Goal: Task Accomplishment & Management: Manage account settings

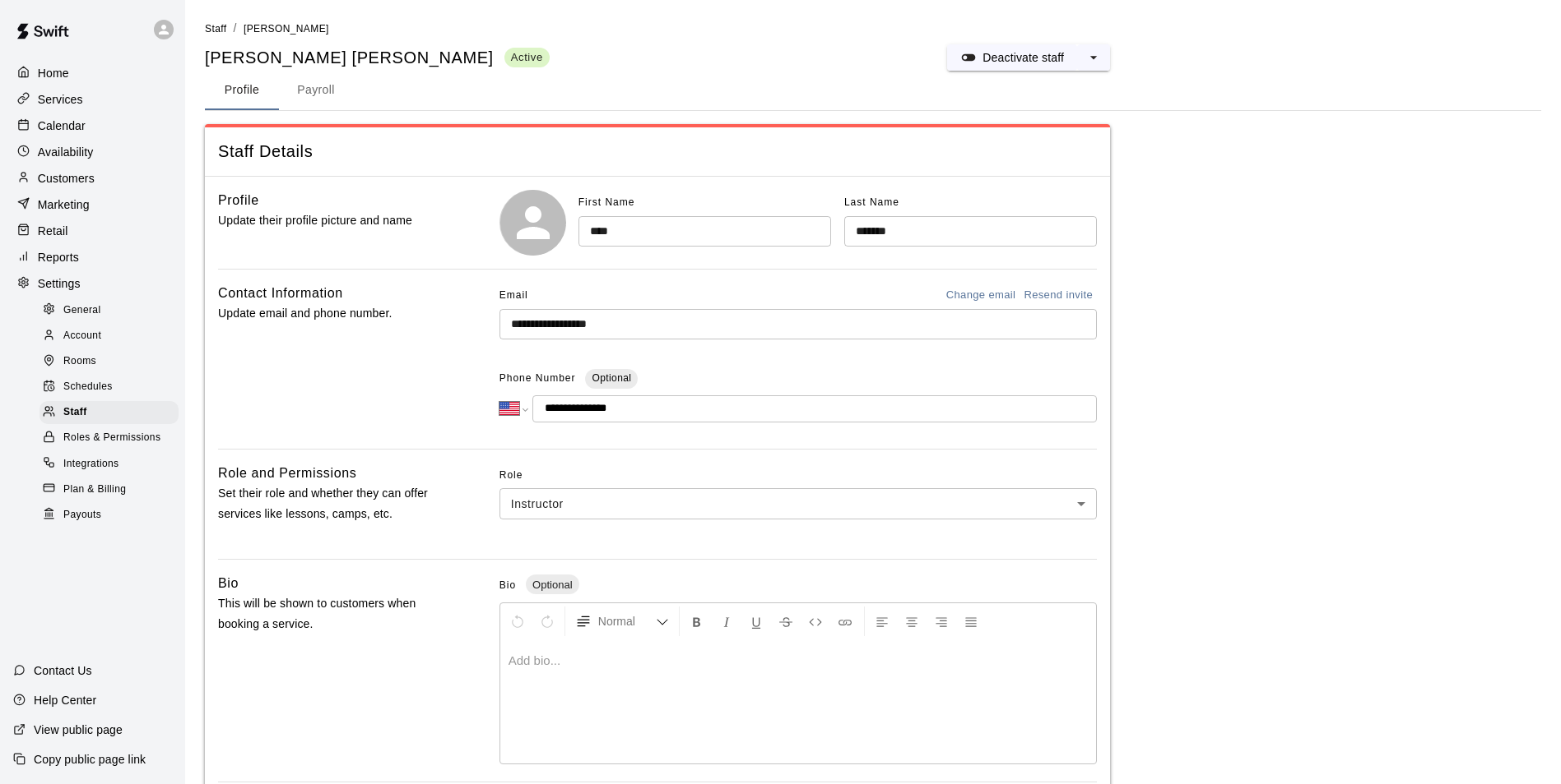
select select "**"
click at [66, 38] on img at bounding box center [42, 31] width 86 height 49
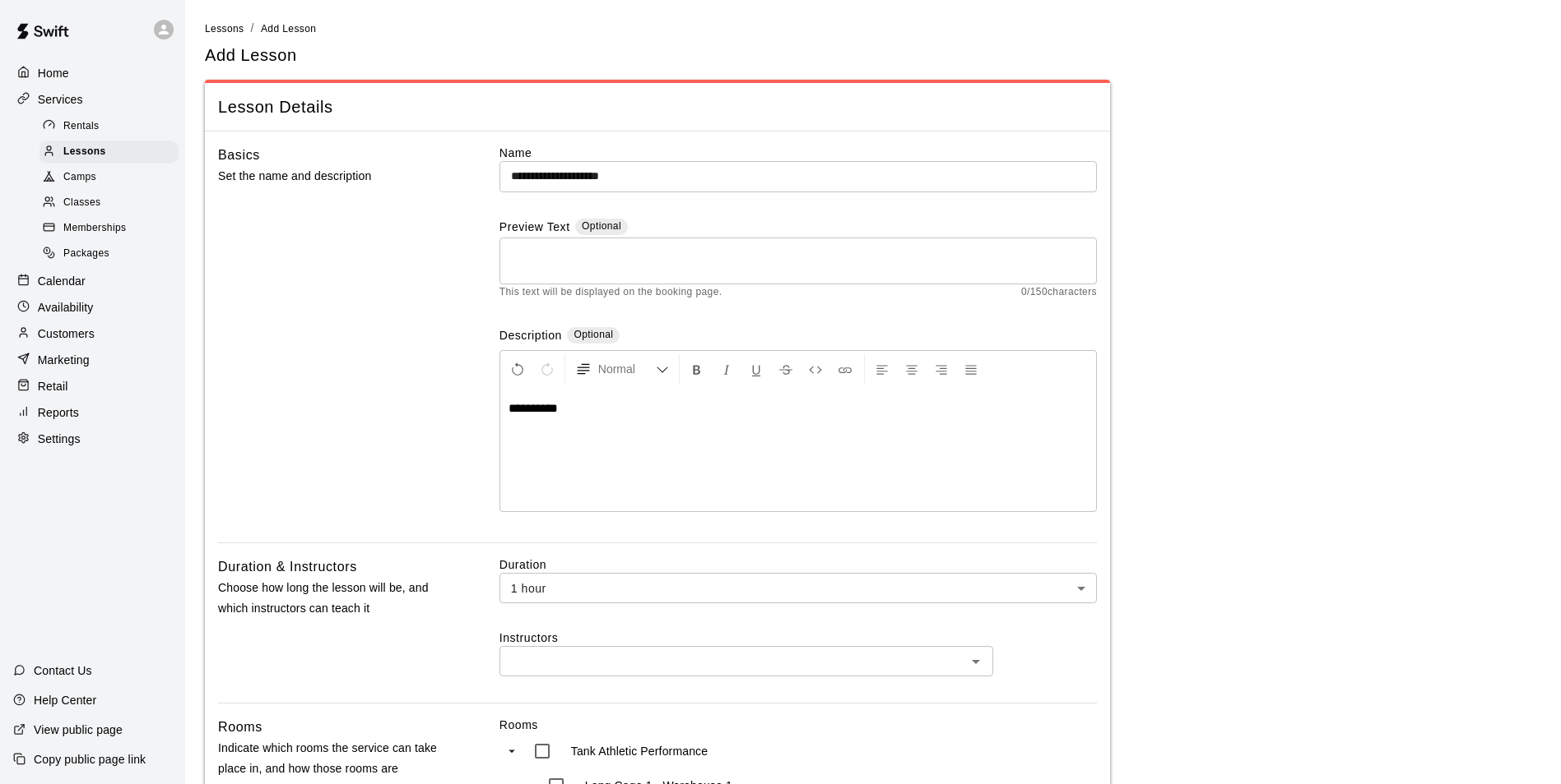
scroll to position [329, 0]
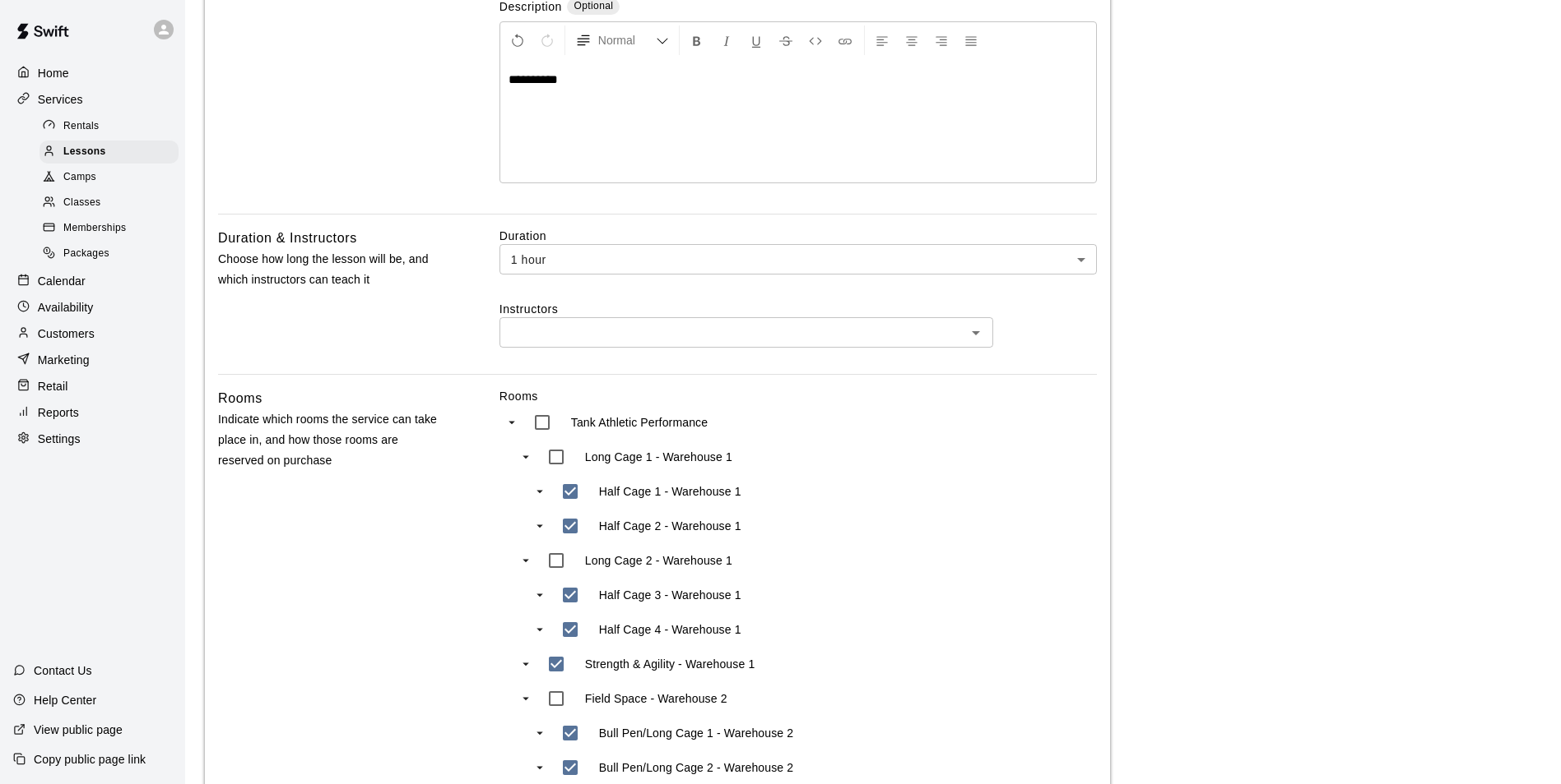
click at [1328, 195] on main "**********" at bounding box center [873, 557] width 1336 height 1732
click at [50, 74] on p "Home" at bounding box center [53, 73] width 31 height 17
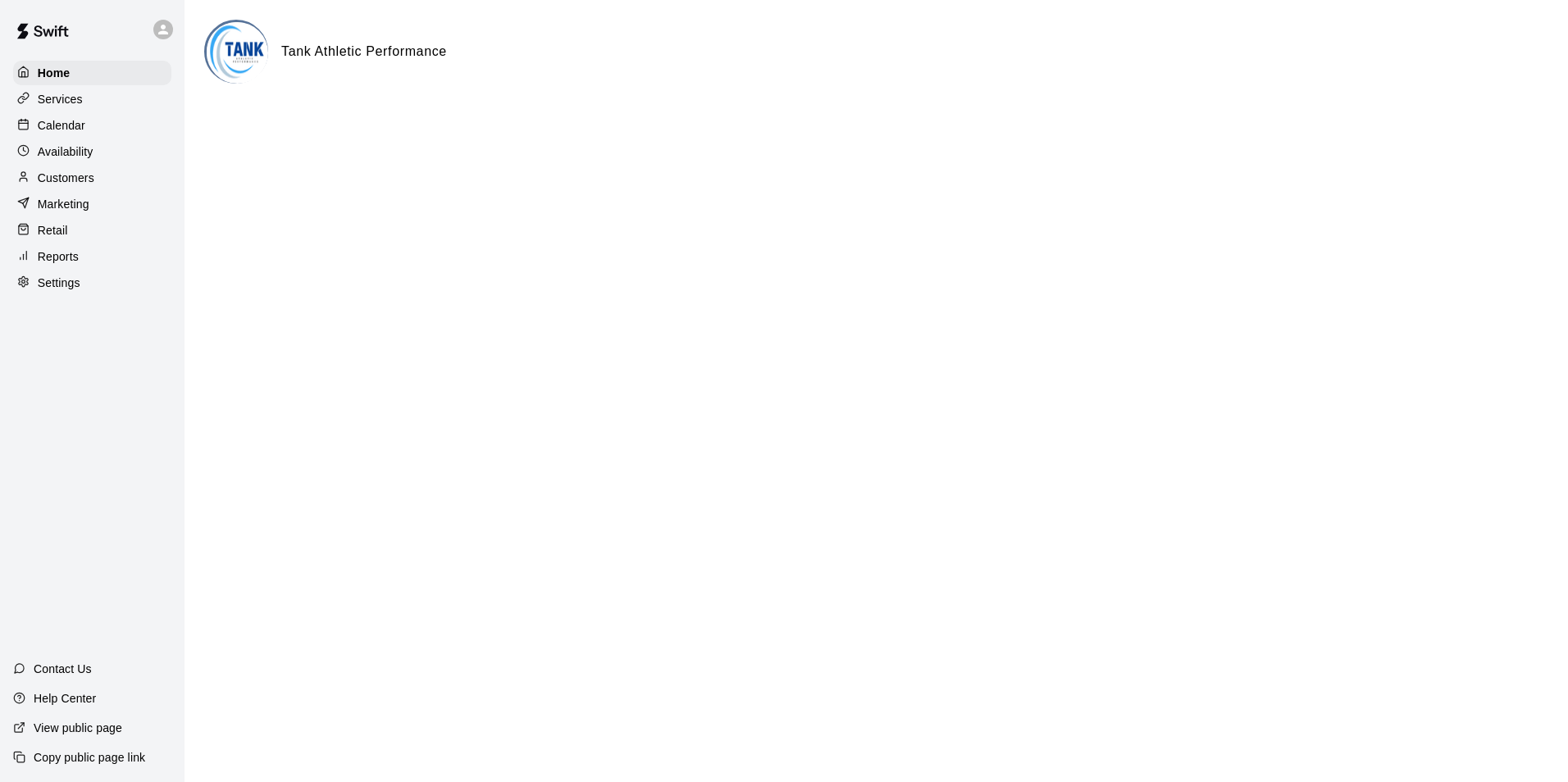
click at [77, 184] on p "Customers" at bounding box center [66, 178] width 56 height 17
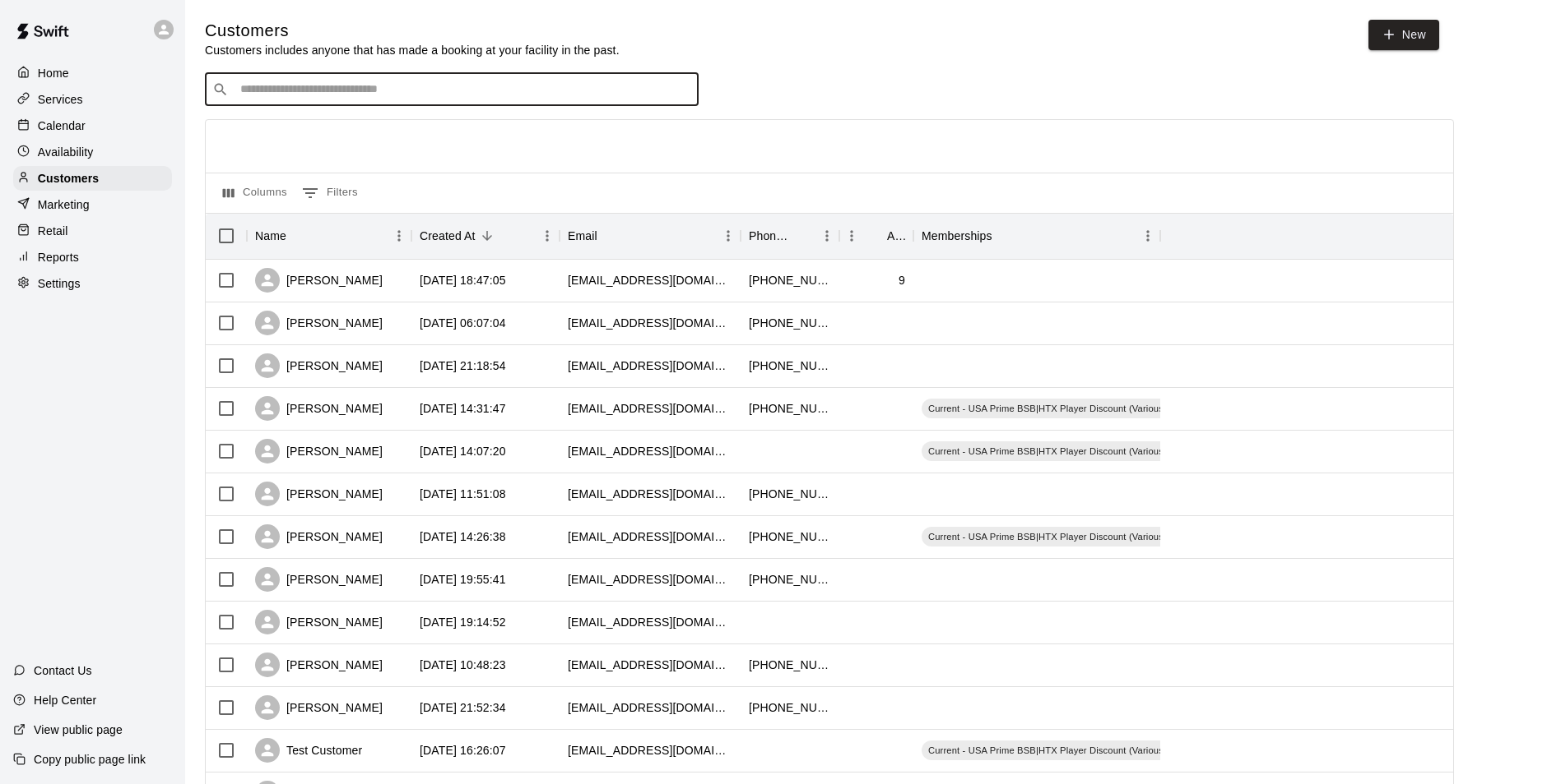
click at [480, 89] on input "Search customers by name or email" at bounding box center [463, 89] width 456 height 17
type input "*"
type input "****"
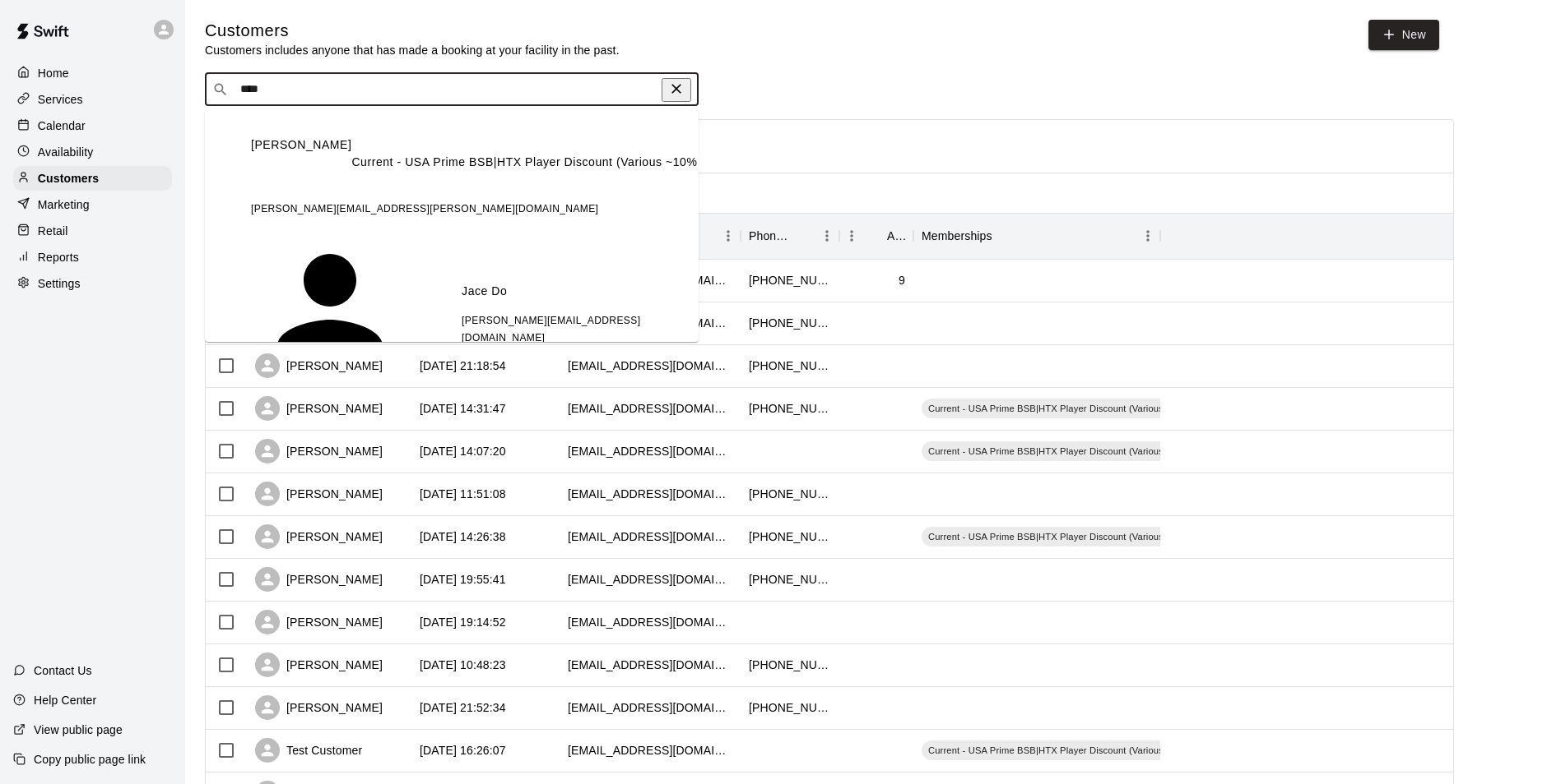
click at [423, 429] on p "Current - USA Prime BSB|HTX Player Discount (Various ~10% to 30%)" at bounding box center [548, 438] width 392 height 18
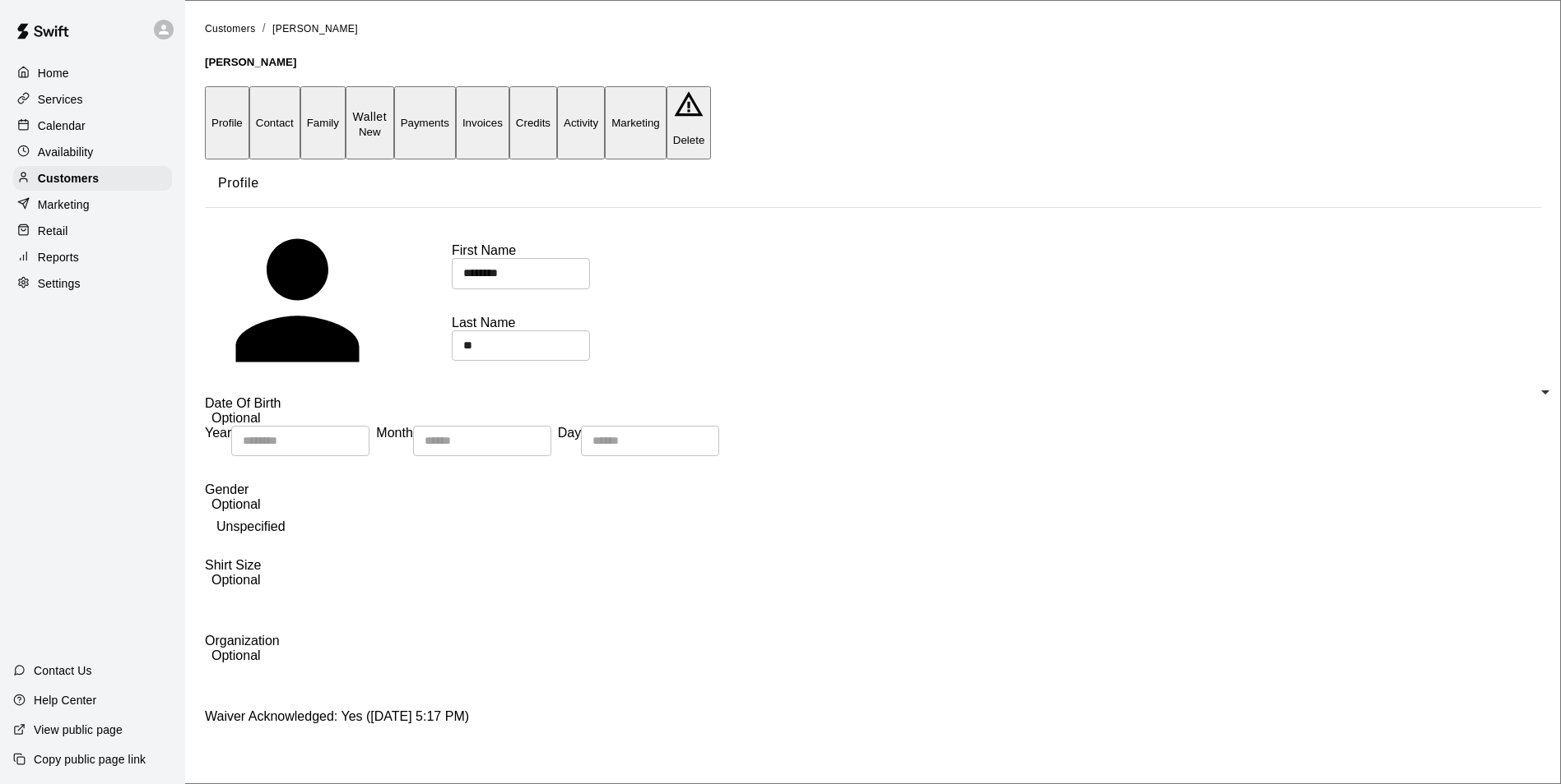
click at [388, 109] on p "Wallet" at bounding box center [370, 117] width 35 height 18
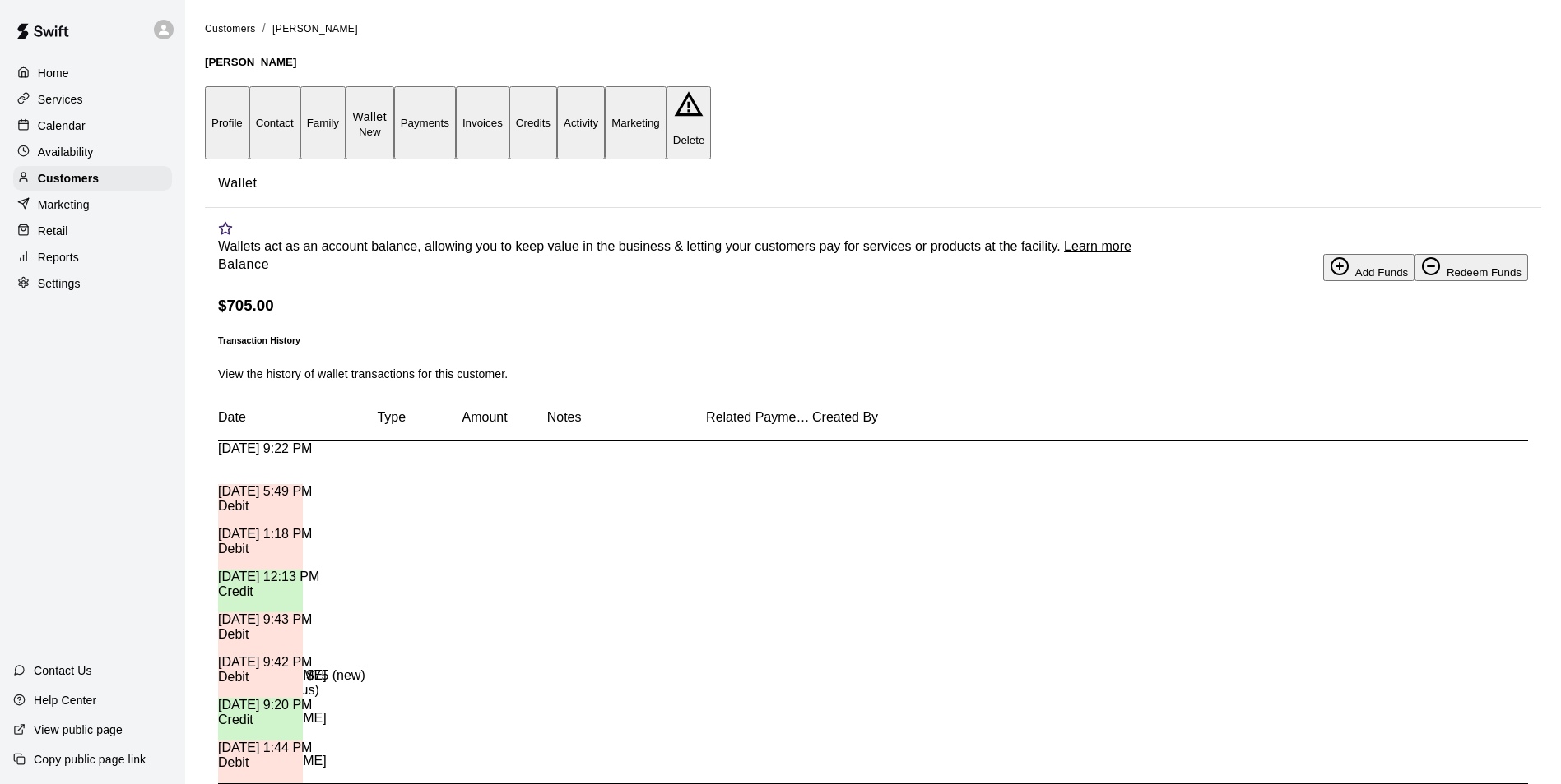
click at [306, 485] on div "[DATE] 9:22 PM" at bounding box center [298, 463] width 159 height 42
click at [456, 103] on button "Payments" at bounding box center [425, 123] width 62 height 73
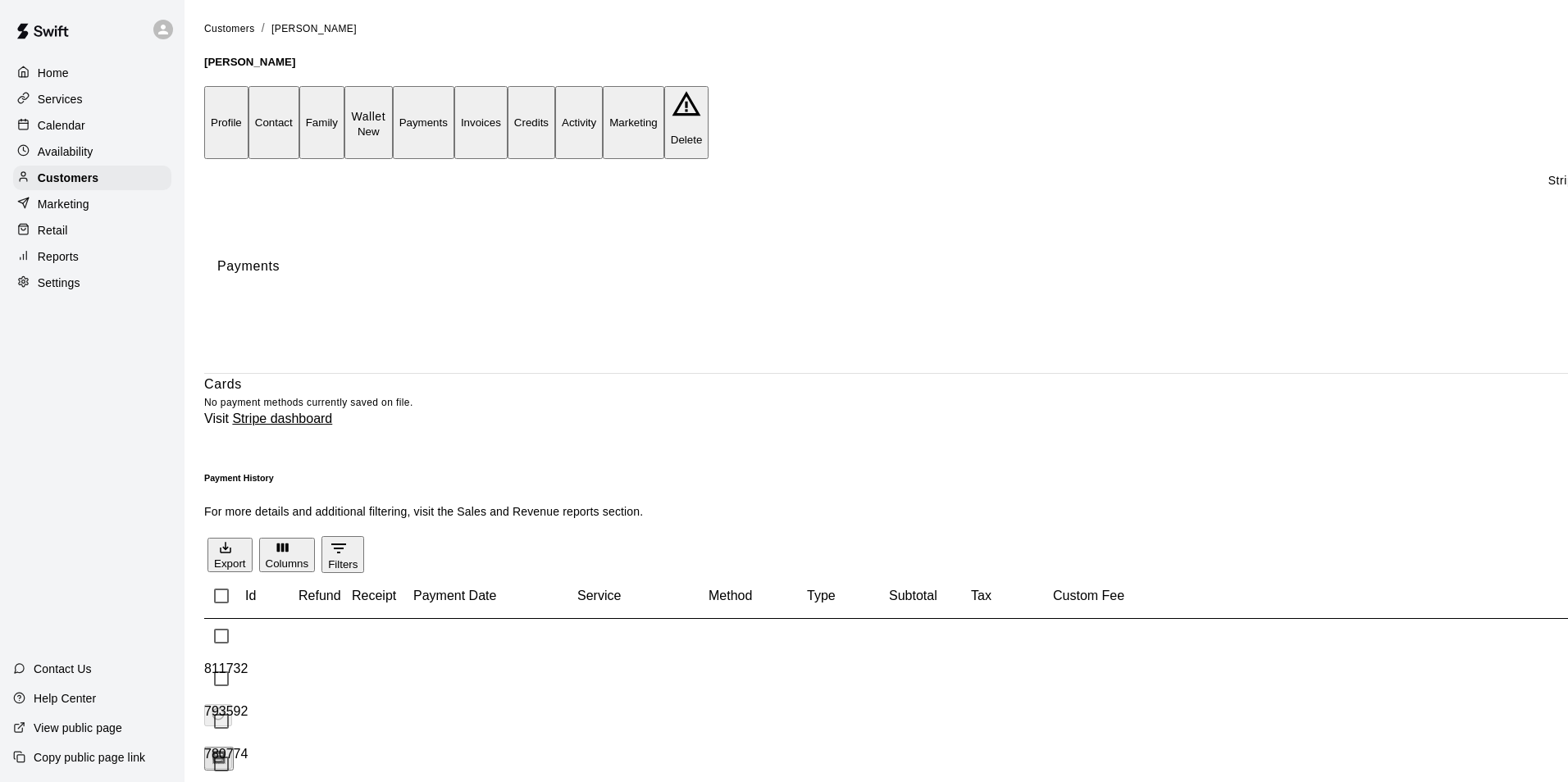
click at [368, 782] on div "[DATE] 9:22 PM" at bounding box center [286, 797] width 164 height 15
click at [225, 751] on icon "Download Receipt" at bounding box center [219, 758] width 12 height 14
click at [603, 101] on button "Activity" at bounding box center [579, 122] width 48 height 73
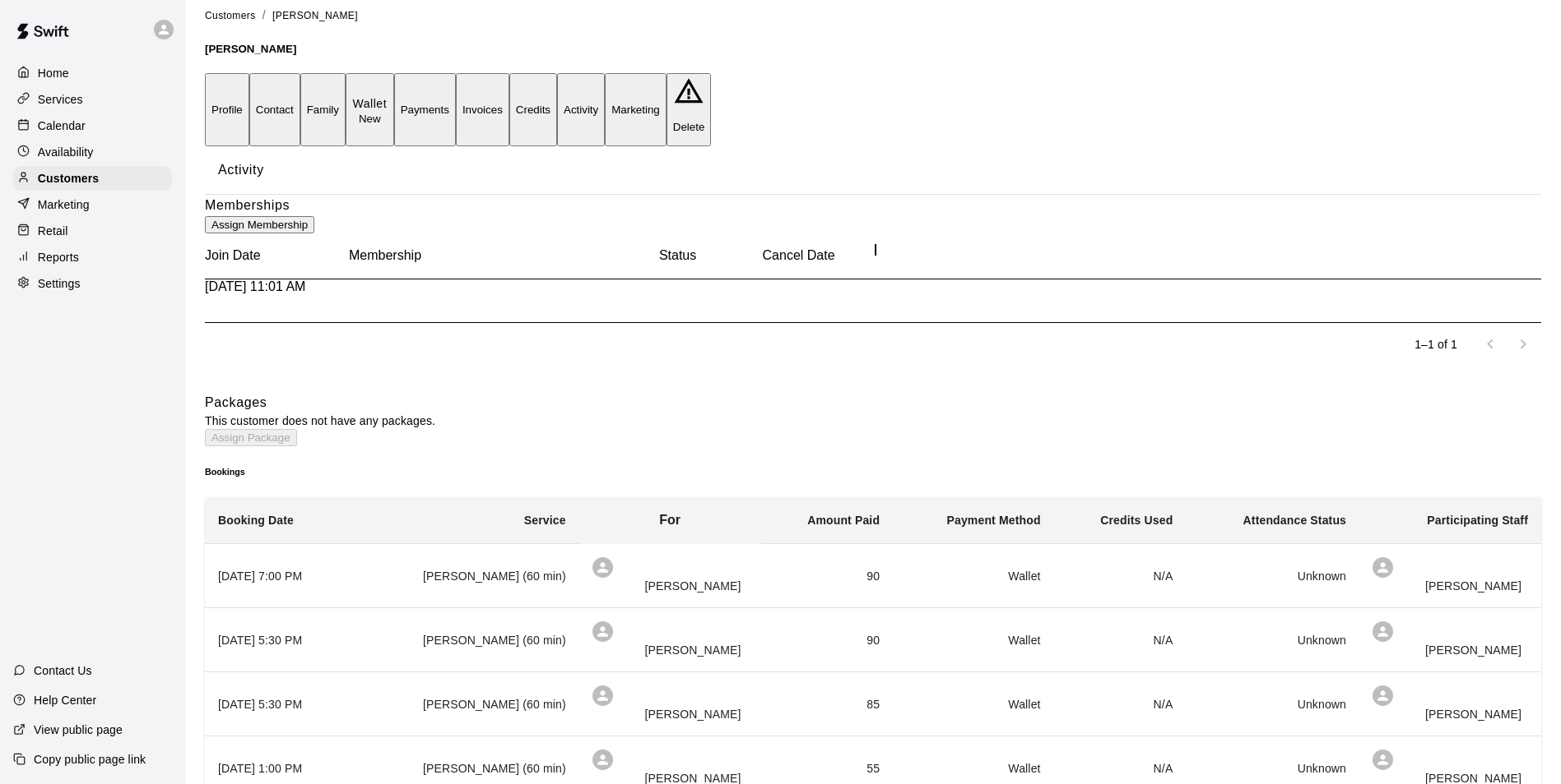
scroll to position [164, 0]
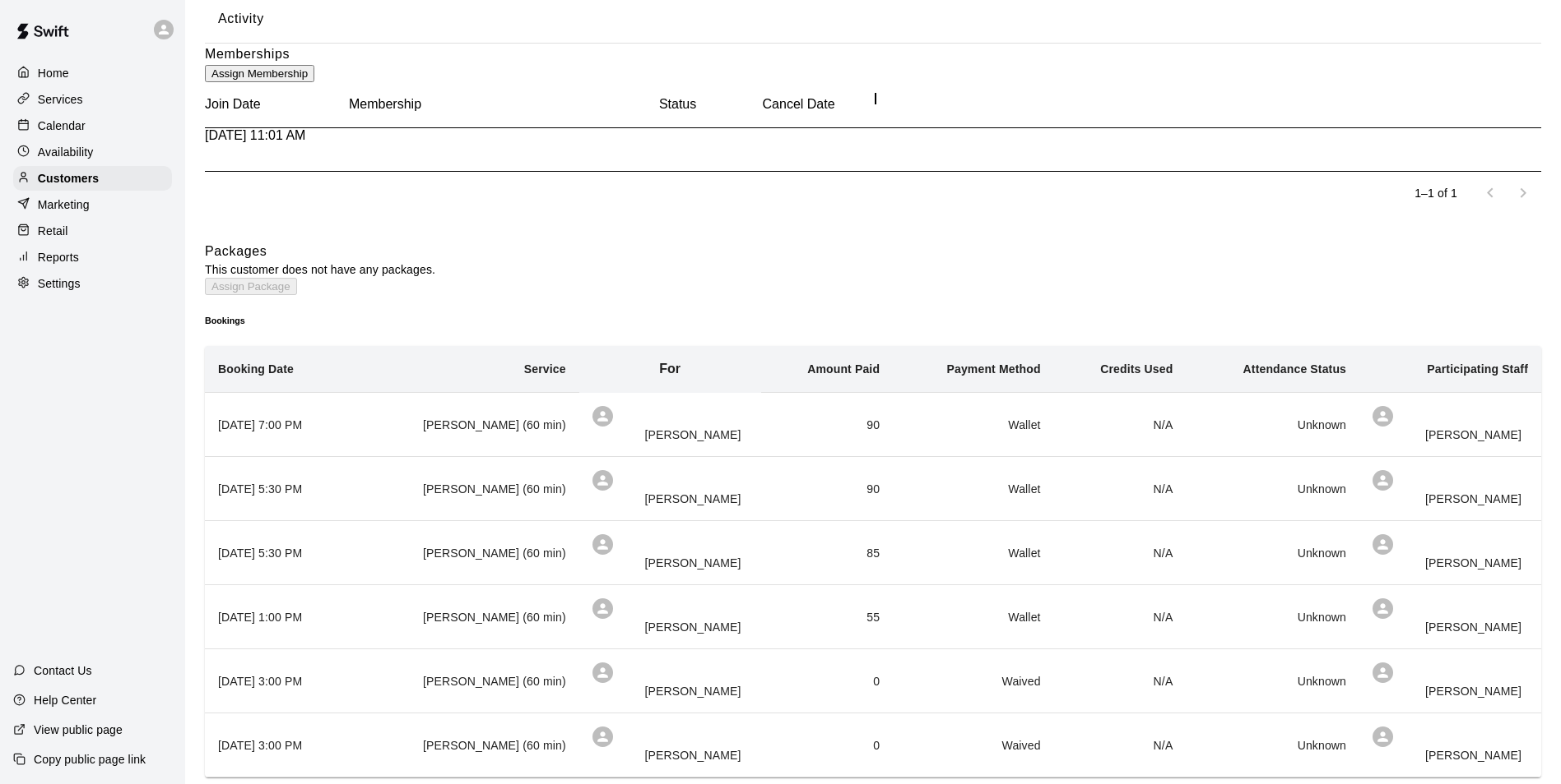
click at [761, 457] on td "90" at bounding box center [827, 425] width 133 height 64
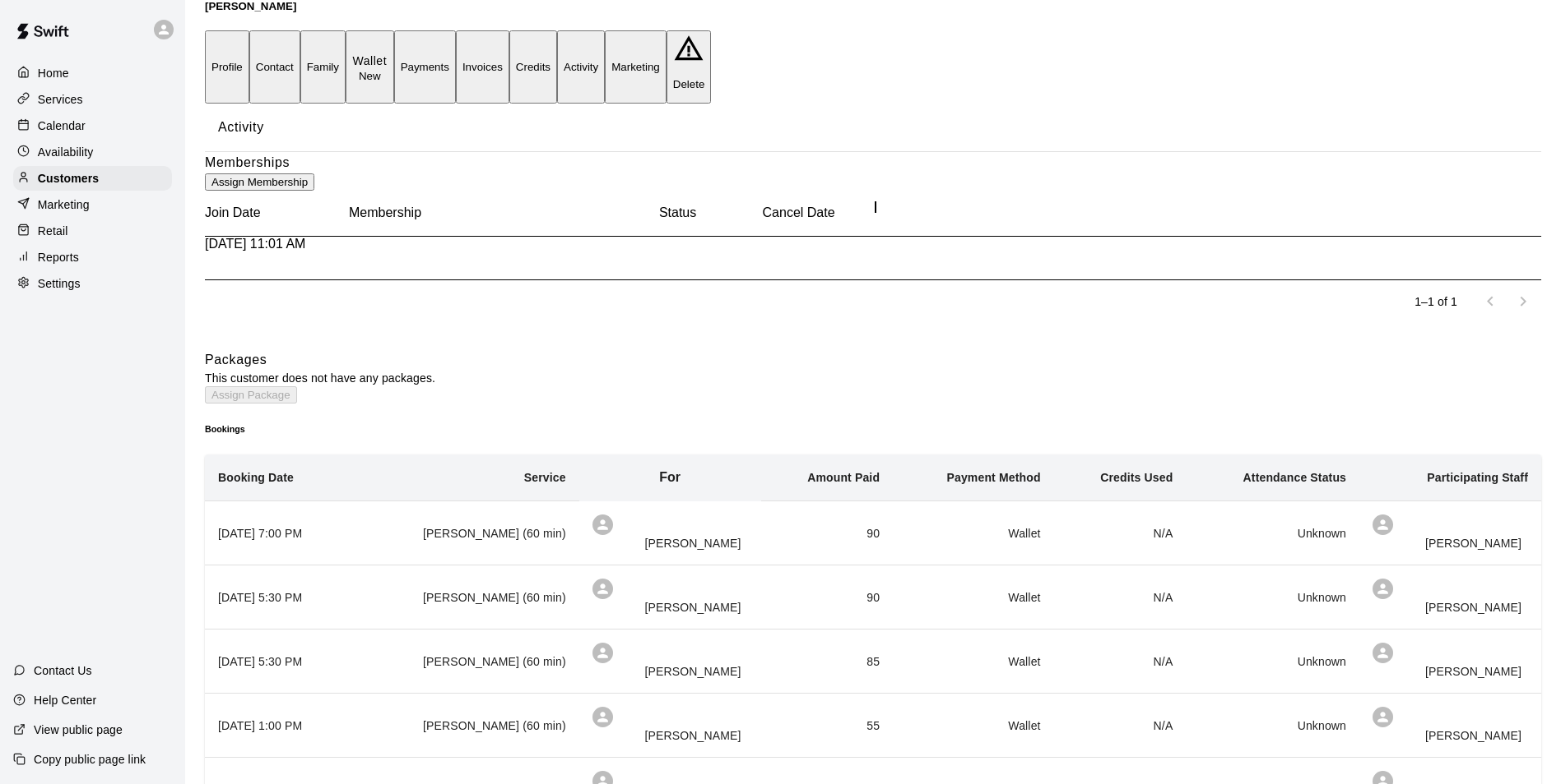
scroll to position [0, 0]
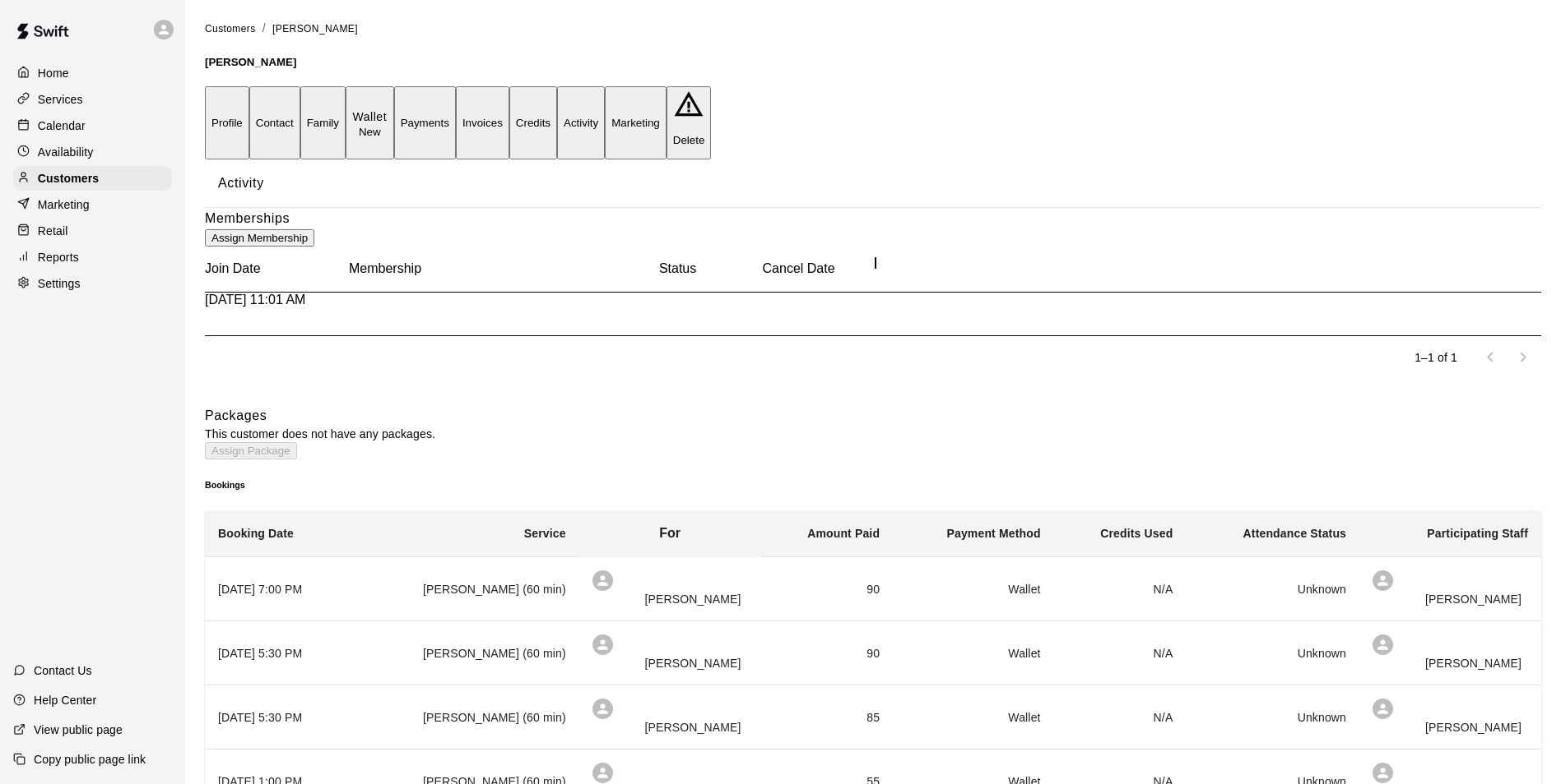
click at [388, 109] on p "Wallet" at bounding box center [370, 117] width 35 height 18
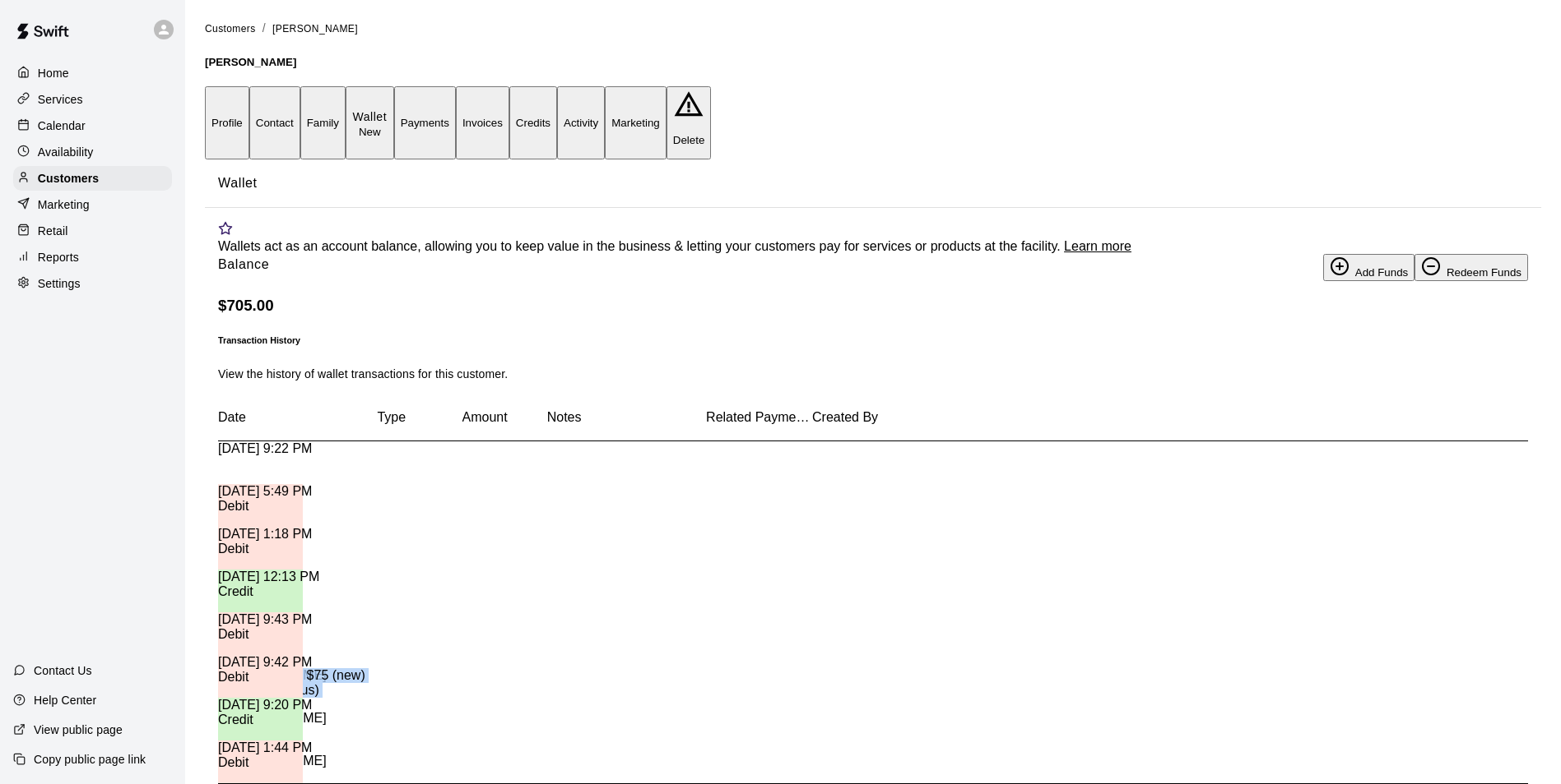
drag, startPoint x: 561, startPoint y: 590, endPoint x: 727, endPoint y: 600, distance: 166.3
click at [377, 569] on div "[DATE] 1:18 PM Credit + $10.00 Reconcile with $75 (new) vs $85 (previous) - [PE…" at bounding box center [298, 548] width 159 height 42
drag, startPoint x: 727, startPoint y: 600, endPoint x: 633, endPoint y: 588, distance: 94.8
click at [377, 668] on div "Reconcile with $75 (new) vs $85 (previous)" at bounding box center [298, 683] width 159 height 30
click at [377, 668] on div "Reconcile with $75 (new) vs $85 (previous)" at bounding box center [298, 690] width 159 height 42
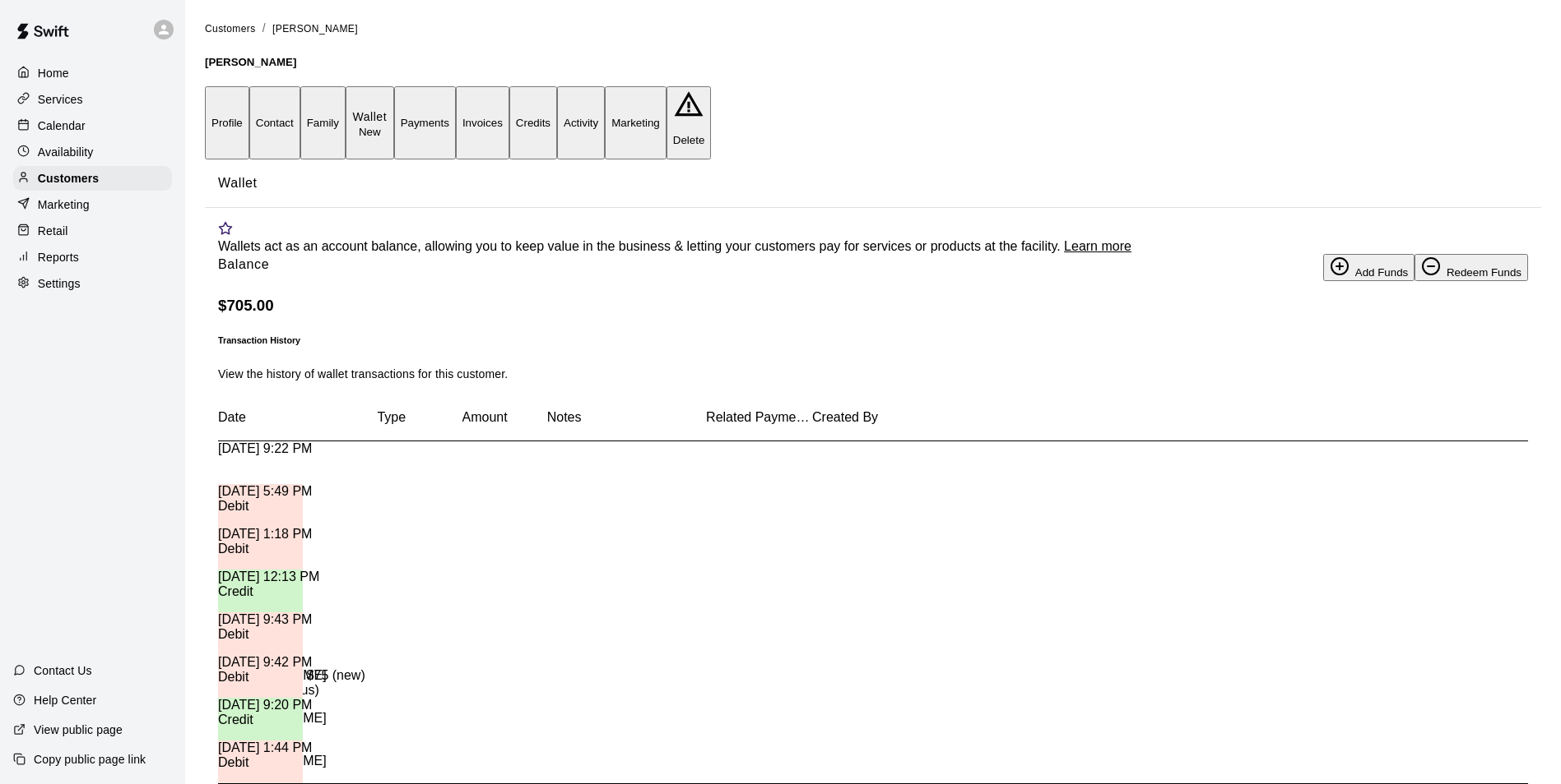
drag, startPoint x: 698, startPoint y: 588, endPoint x: 662, endPoint y: 591, distance: 36.1
click at [377, 668] on div "Reconcile with $75 (new) vs $85 (previous)" at bounding box center [298, 683] width 159 height 30
drag, startPoint x: 662, startPoint y: 591, endPoint x: 695, endPoint y: 592, distance: 33.0
click at [377, 668] on div "Reconcile with $75 (new) vs $85 (previous)" at bounding box center [298, 690] width 159 height 42
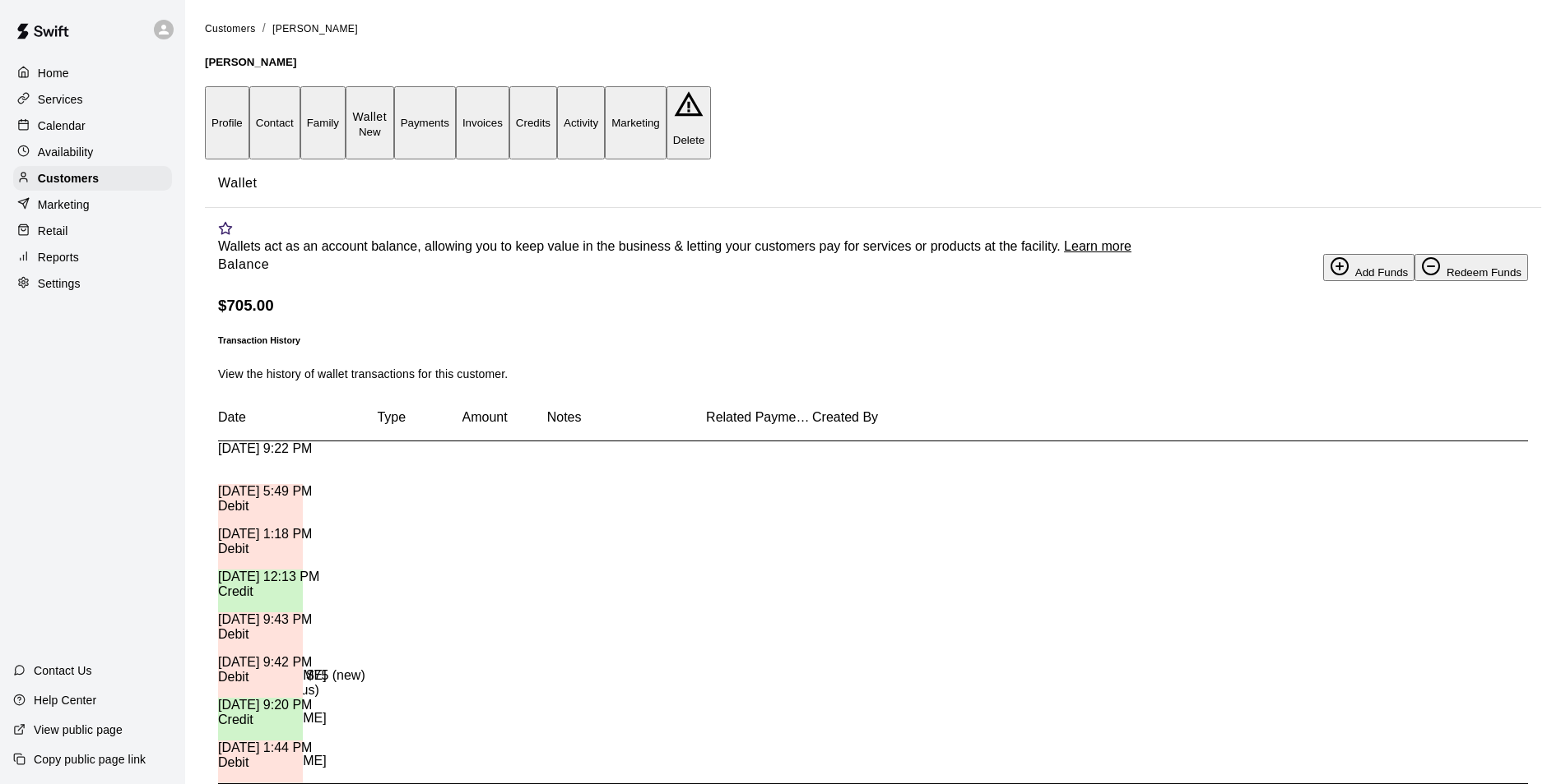
click at [324, 712] on div "-" at bounding box center [271, 733] width 106 height 42
click at [377, 668] on div "Reconcile with $75 (new) vs $85 (previous)" at bounding box center [298, 690] width 159 height 42
click at [798, 361] on div "Wallets act as an account balance, allowing you to keep value in the business &…" at bounding box center [873, 528] width 1336 height 639
click at [1323, 282] on button "Add Funds" at bounding box center [1368, 268] width 91 height 27
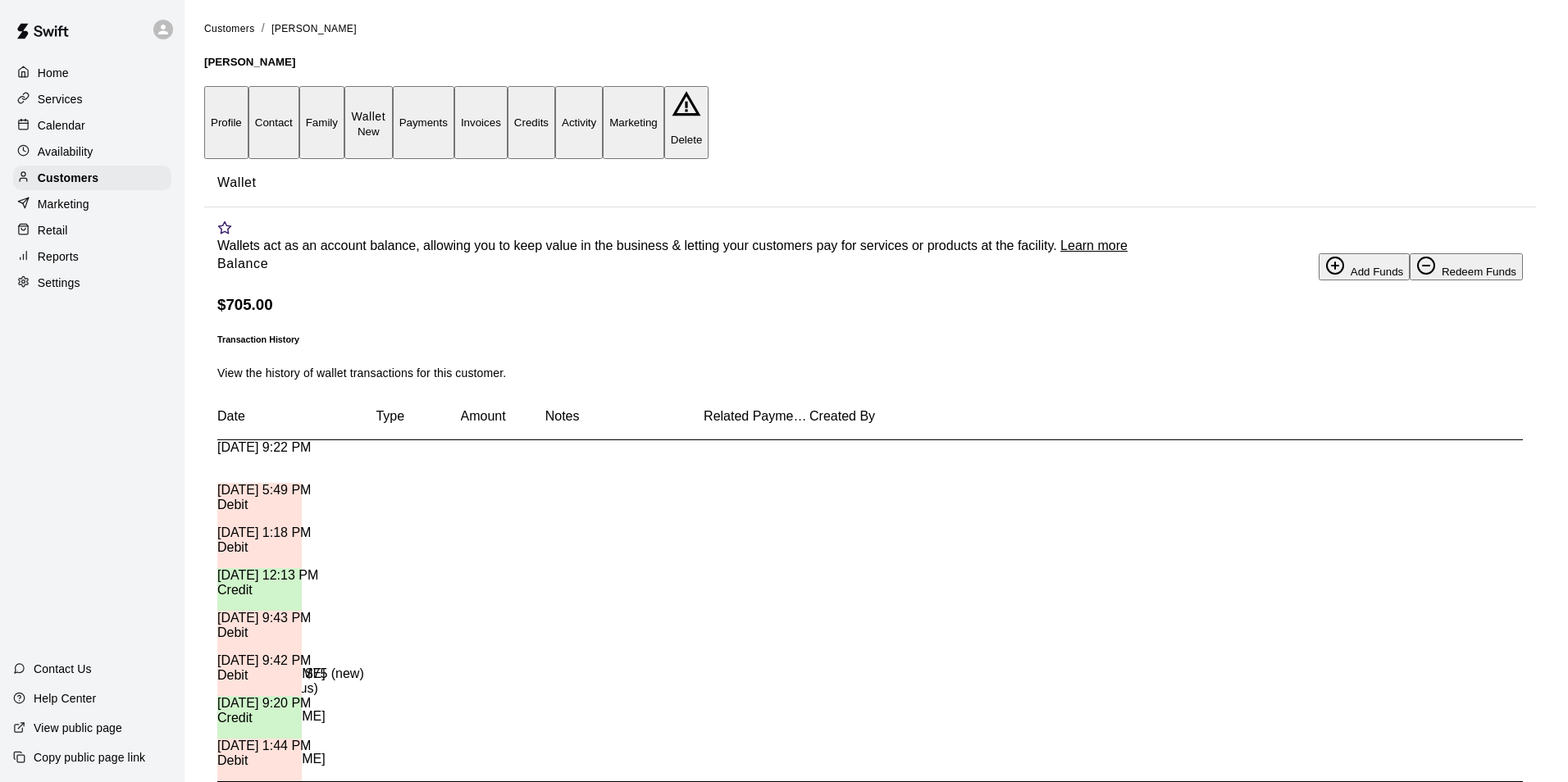
type input "*****"
type textarea "*"
drag, startPoint x: 609, startPoint y: 526, endPoint x: 582, endPoint y: 534, distance: 28.2
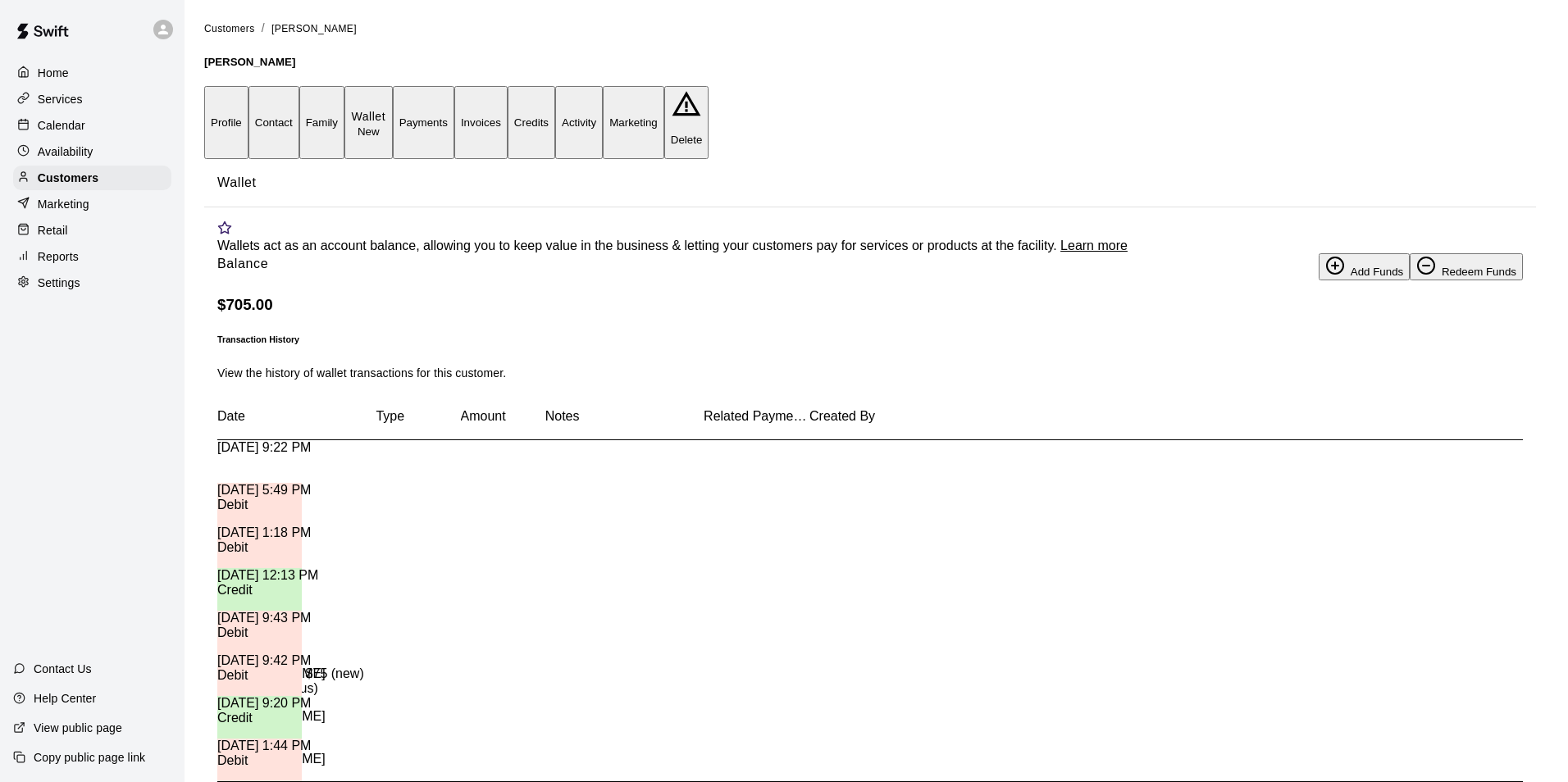
type textarea "**********"
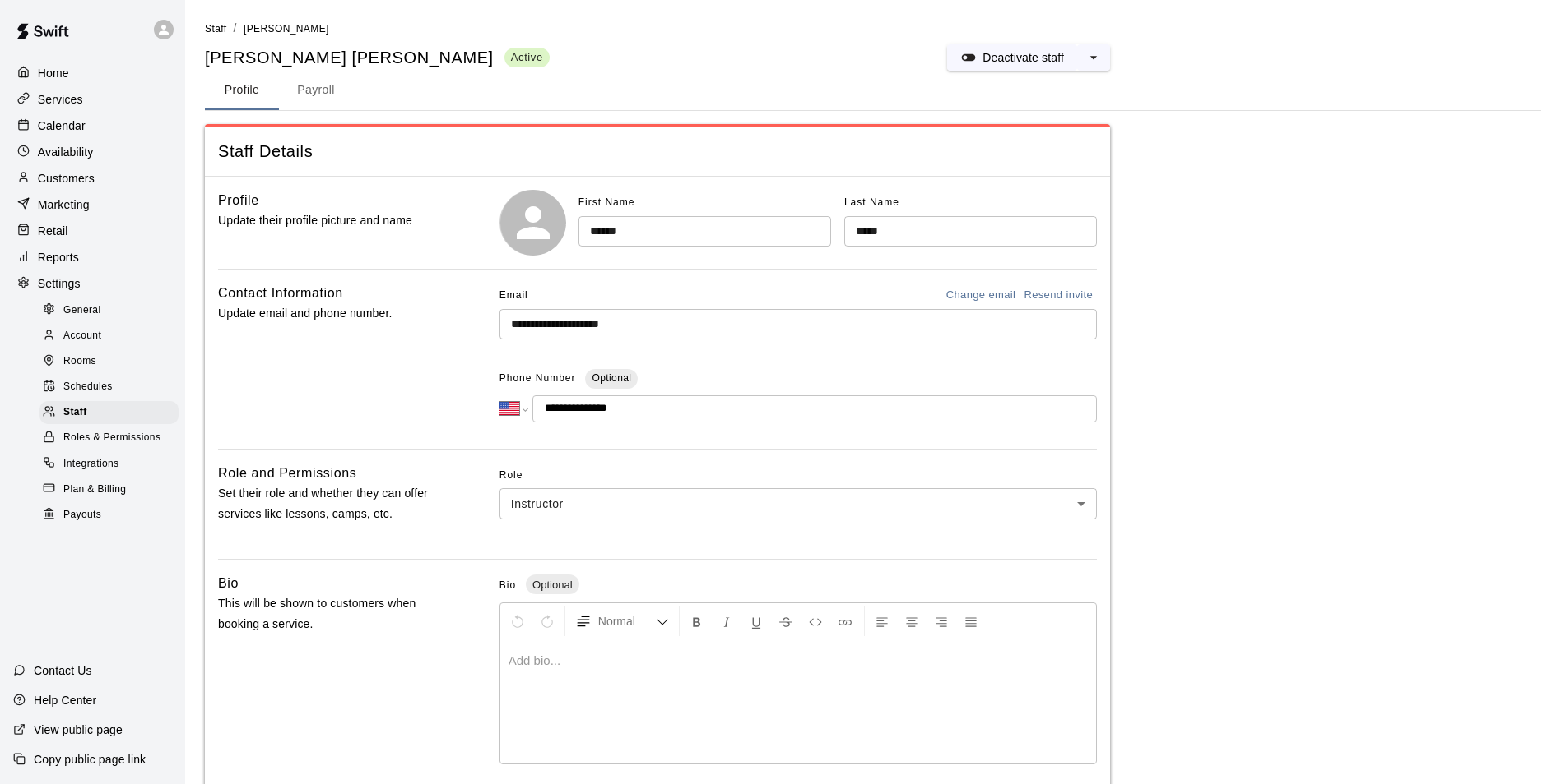
select select "**"
